Goal: Communication & Community: Answer question/provide support

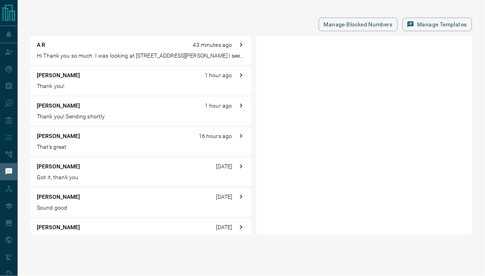
click at [185, 56] on p "Hi Thank you so much. I was looking at [STREET_ADDRESS][PERSON_NAME] I see the …" at bounding box center [141, 56] width 208 height 8
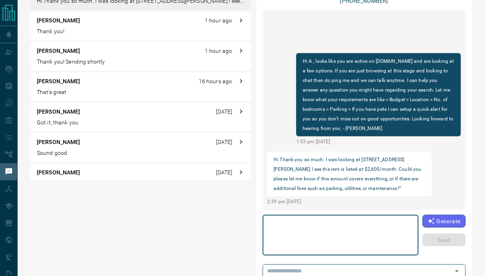
scroll to position [55, 0]
click at [292, 232] on textarea at bounding box center [340, 235] width 145 height 34
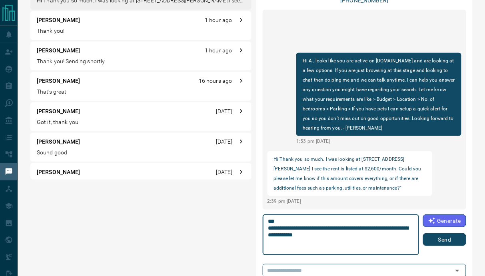
type textarea "**********"
click at [445, 237] on button "Send" at bounding box center [444, 239] width 43 height 13
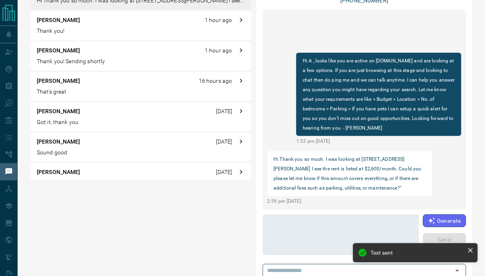
scroll to position [2, 0]
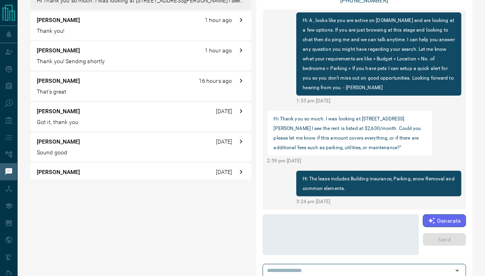
click at [51, 64] on p "Thank you! Sending shortly" at bounding box center [141, 61] width 208 height 8
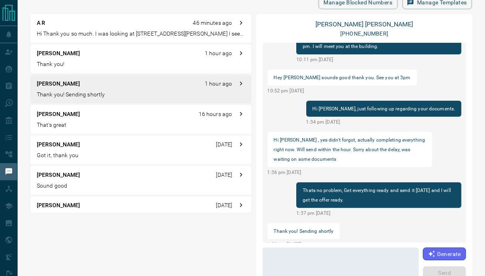
scroll to position [0, 0]
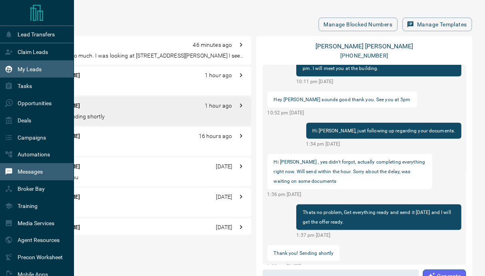
click at [32, 70] on p "My Leads" at bounding box center [30, 69] width 24 height 6
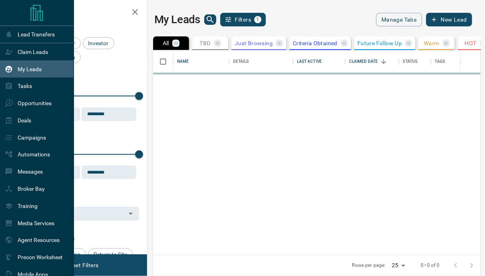
scroll to position [204, 328]
